Goal: Check status: Check status

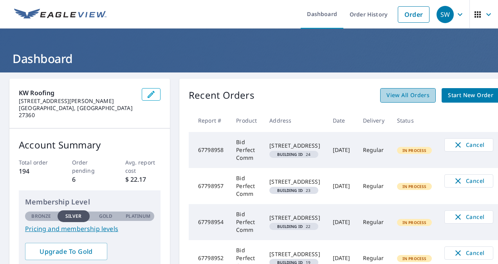
click at [427, 99] on span "View All Orders" at bounding box center [407, 95] width 43 height 10
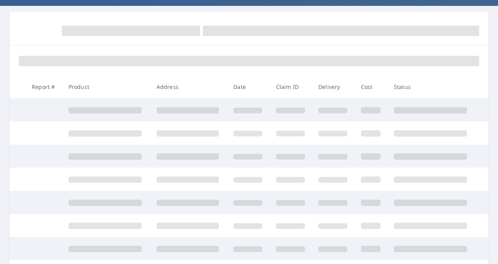
scroll to position [189, 0]
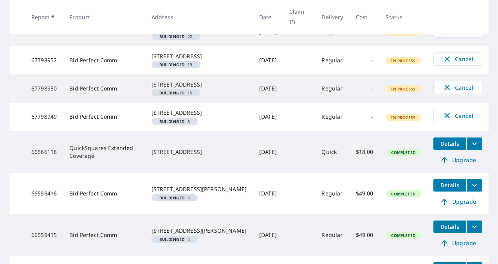
scroll to position [235, 0]
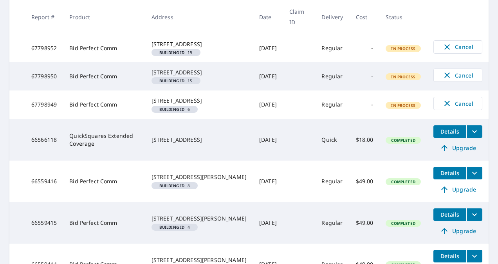
click at [181, 113] on div "Building ID 6" at bounding box center [174, 109] width 47 height 7
click at [185, 119] on td "4400 Cove Cay Ln Greensboro, NC 27410 Building ID 6" at bounding box center [199, 104] width 108 height 28
drag, startPoint x: 100, startPoint y: 153, endPoint x: 136, endPoint y: 142, distance: 37.7
click at [100, 119] on td "Bid Perfect Comm" at bounding box center [104, 104] width 82 height 28
click at [323, 119] on td "Regular" at bounding box center [332, 104] width 34 height 28
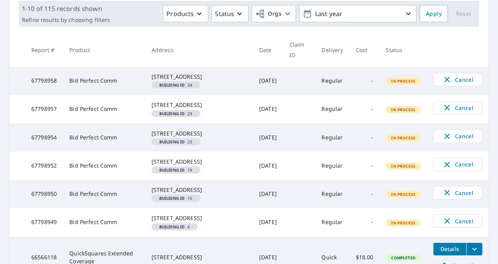
scroll to position [0, 0]
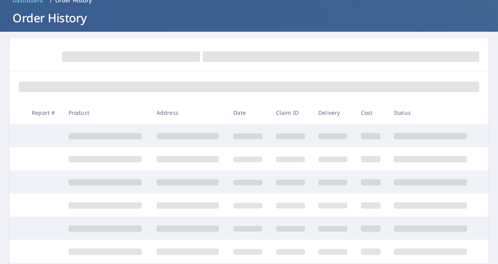
scroll to position [78, 0]
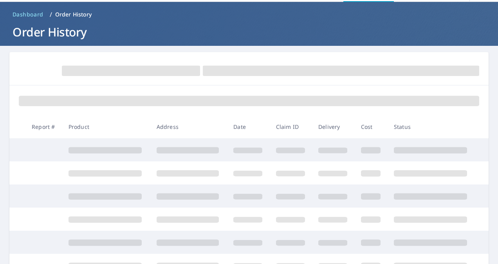
scroll to position [39, 0]
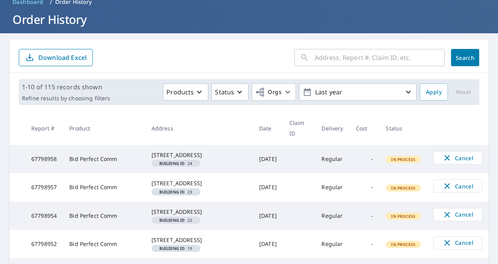
scroll to position [235, 0]
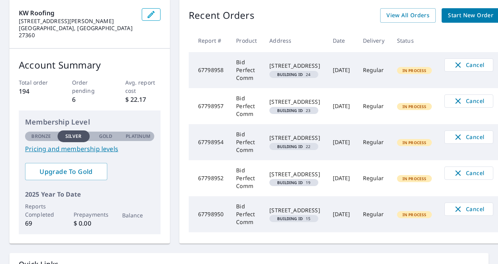
scroll to position [156, 0]
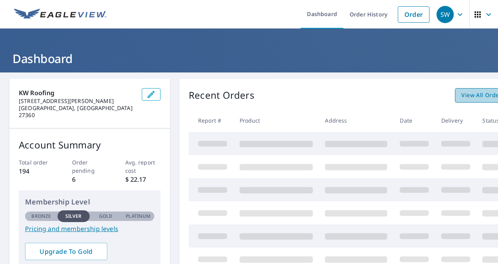
click at [477, 97] on span "View All Orders" at bounding box center [482, 95] width 43 height 10
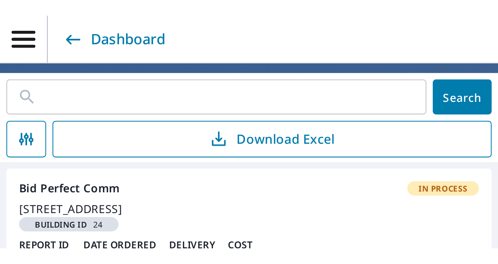
scroll to position [33, 0]
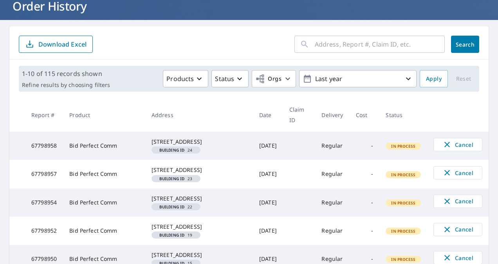
scroll to position [117, 0]
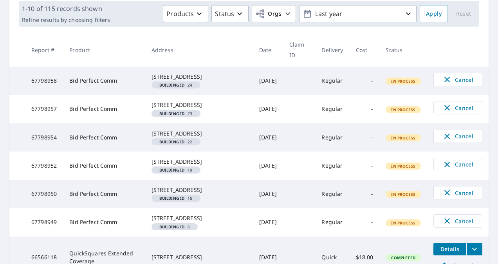
click at [394, 84] on span "In Process" at bounding box center [403, 80] width 34 height 5
click at [283, 89] on td at bounding box center [299, 80] width 32 height 28
drag, startPoint x: 280, startPoint y: 89, endPoint x: 117, endPoint y: 89, distance: 162.7
click at [258, 93] on tr "67798958 Bid Perfect Comm 4400 Cove Cay Ln Greensboro, NC 27410 Building ID 24 …" at bounding box center [248, 80] width 479 height 28
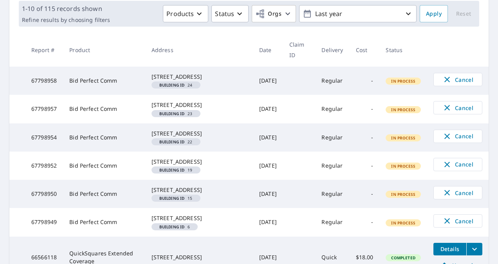
drag, startPoint x: 101, startPoint y: 92, endPoint x: 93, endPoint y: 91, distance: 7.1
click at [93, 91] on td "Bid Perfect Comm" at bounding box center [104, 80] width 82 height 28
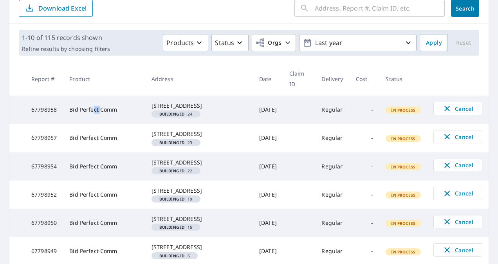
scroll to position [78, 0]
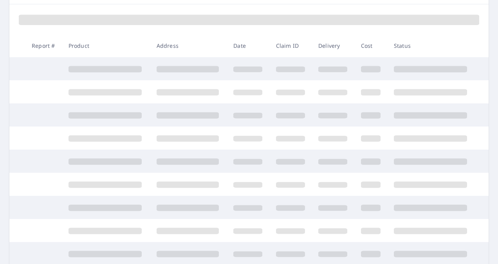
scroll to position [189, 0]
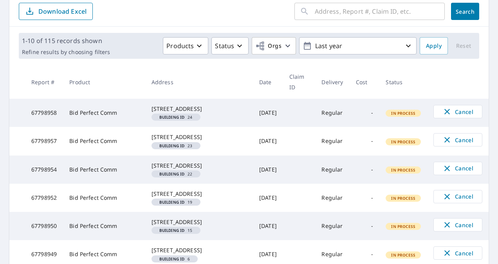
scroll to position [48, 0]
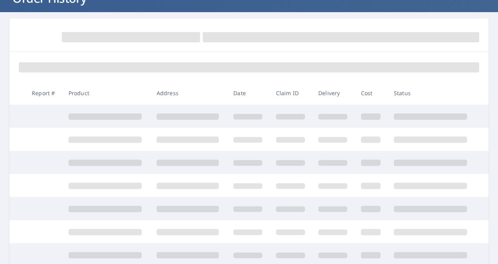
scroll to position [78, 0]
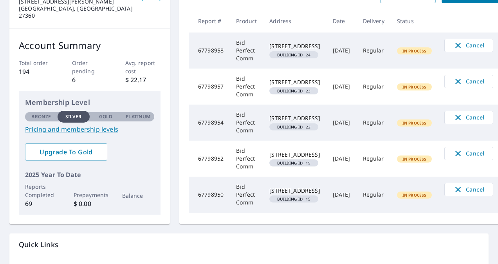
scroll to position [78, 0]
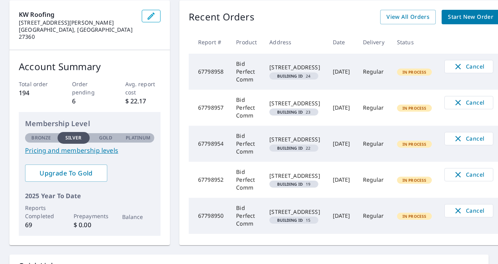
click at [84, 88] on p "Order pending" at bounding box center [90, 88] width 36 height 16
click at [108, 123] on div "Membership Level Bronze Silver Gold Platinum Silver Pricing and membership leve…" at bounding box center [89, 136] width 129 height 37
click at [110, 134] on p "Gold" at bounding box center [105, 137] width 13 height 7
click at [389, 76] on td "Regular" at bounding box center [373, 72] width 34 height 36
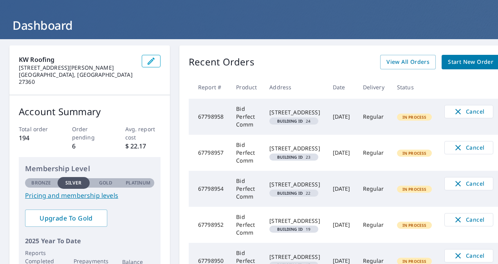
scroll to position [0, 0]
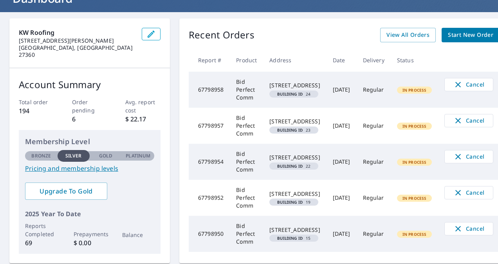
scroll to position [78, 0]
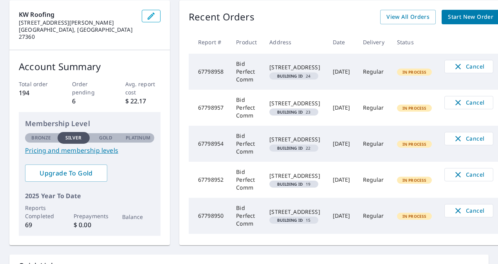
click at [326, 190] on td "[STREET_ADDRESS]" at bounding box center [294, 180] width 63 height 36
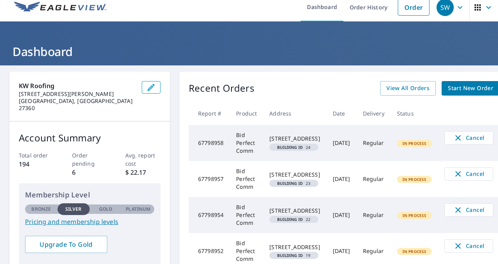
scroll to position [0, 0]
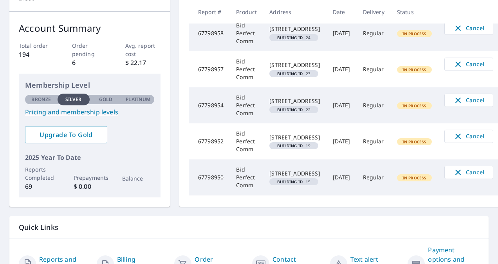
scroll to position [117, 0]
